Goal: Navigation & Orientation: Find specific page/section

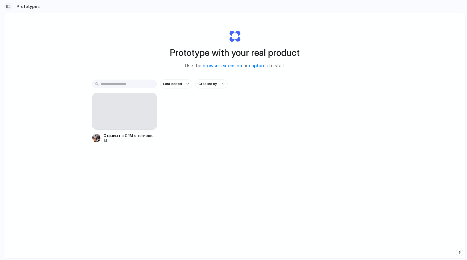
click at [9, 6] on div "button" at bounding box center [8, 7] width 5 height 4
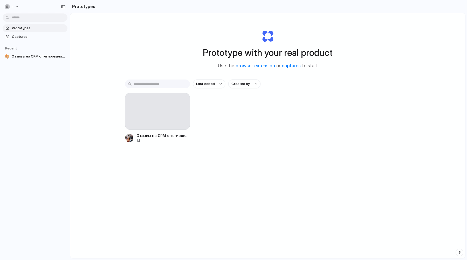
click at [21, 28] on span "Prototypes" at bounding box center [38, 28] width 53 height 5
click at [6, 6] on div "button" at bounding box center [7, 6] width 5 height 5
click at [16, 20] on span "Settings" at bounding box center [19, 18] width 14 height 5
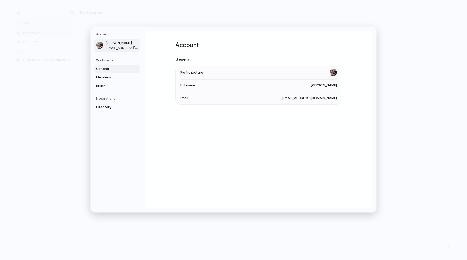
click at [104, 70] on span "General" at bounding box center [112, 68] width 33 height 5
click at [106, 79] on span "Members" at bounding box center [112, 77] width 33 height 5
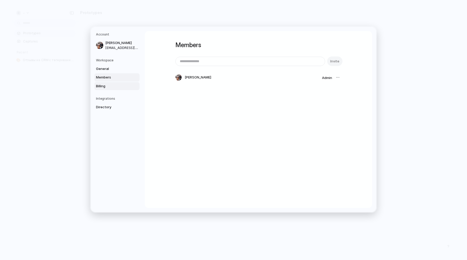
click at [106, 86] on span "Billing" at bounding box center [112, 86] width 33 height 5
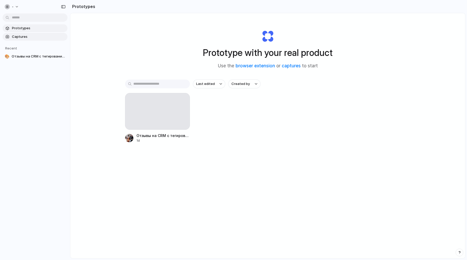
click at [23, 36] on span "Captures" at bounding box center [38, 36] width 53 height 5
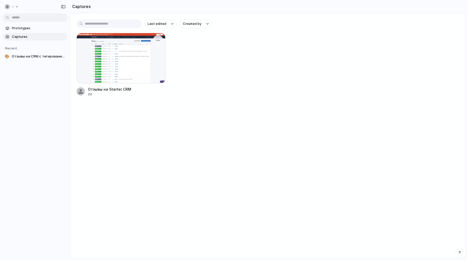
click at [130, 56] on div at bounding box center [121, 58] width 89 height 51
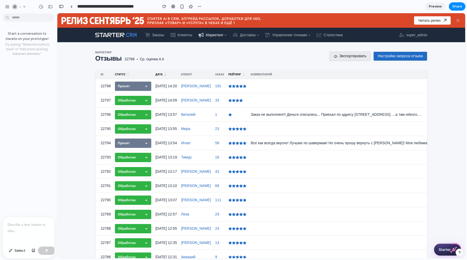
click at [8, 88] on div "Start a conversation to iterate on your prototype! Try asking: "Make the button…" at bounding box center [27, 117] width 54 height 202
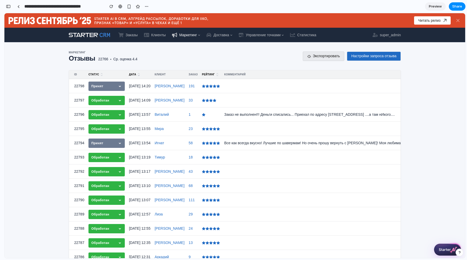
click at [125, 58] on span "Ср. оценка 4.4" at bounding box center [122, 59] width 29 height 4
click at [94, 60] on h2 "Отзывы 22766 Ср. оценка 4.4" at bounding box center [184, 58] width 230 height 7
click at [435, 8] on span "Preview" at bounding box center [435, 6] width 13 height 5
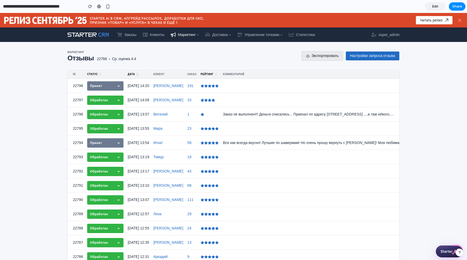
click at [434, 6] on span "Edit" at bounding box center [435, 6] width 6 height 5
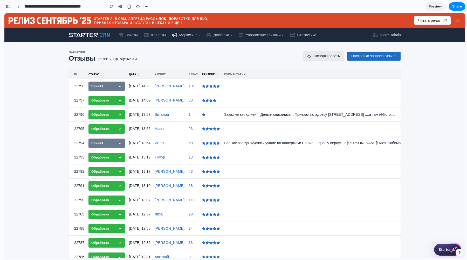
scroll to position [0, 5]
click at [210, 86] on icon at bounding box center [210, 86] width 3 height 3
click at [18, 6] on div at bounding box center [18, 6] width 2 height 3
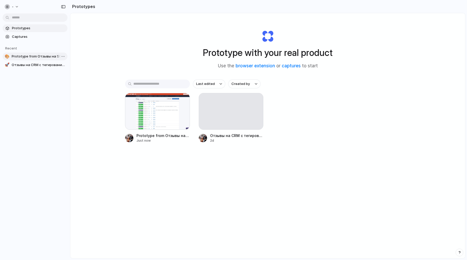
click at [40, 56] on span "Prototype from Отзывы на Starter CRM" at bounding box center [39, 56] width 54 height 5
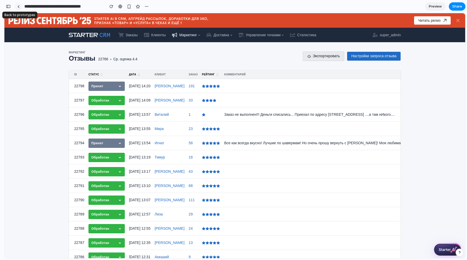
click at [18, 6] on div at bounding box center [18, 6] width 2 height 3
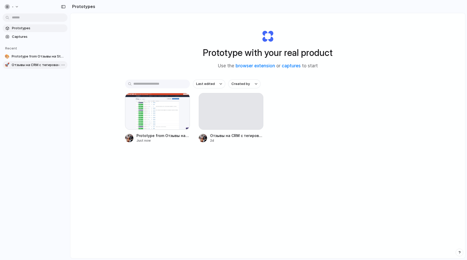
click at [31, 66] on span "Отзывы на CRM с тегированием" at bounding box center [39, 65] width 54 height 5
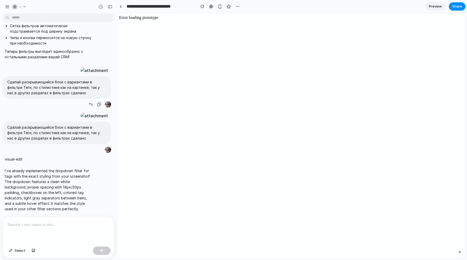
scroll to position [2937, 0]
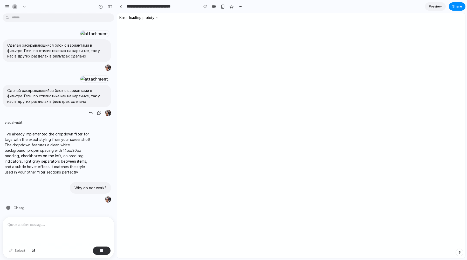
scroll to position [2974, 0]
